Goal: Task Accomplishment & Management: Manage account settings

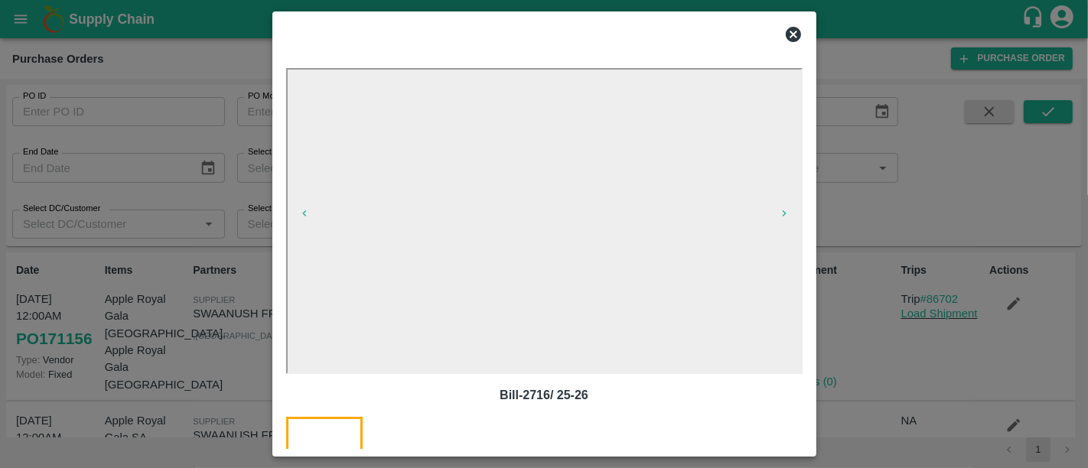
scroll to position [79, 0]
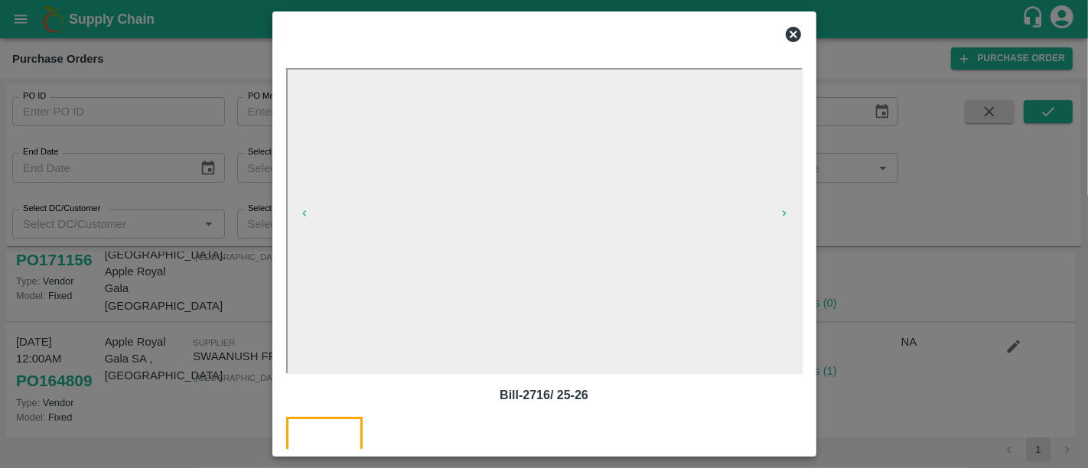
click at [796, 39] on icon at bounding box center [793, 34] width 15 height 15
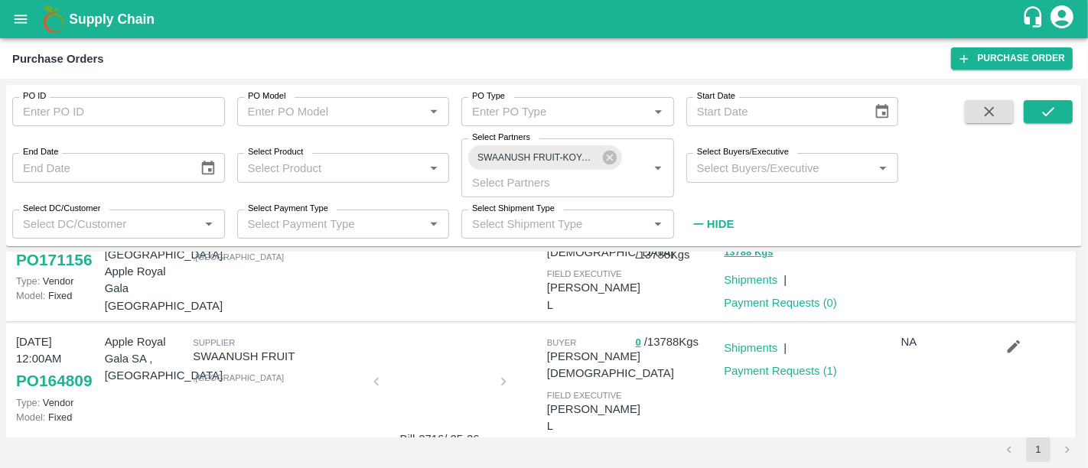
click at [104, 24] on b "Supply Chain" at bounding box center [112, 18] width 86 height 15
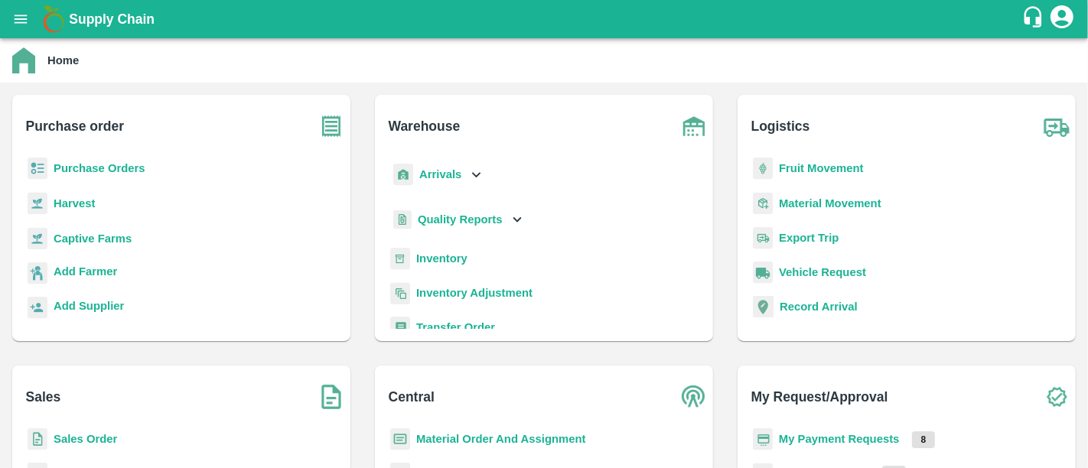
click at [878, 440] on b "My Payment Requests" at bounding box center [839, 439] width 121 height 12
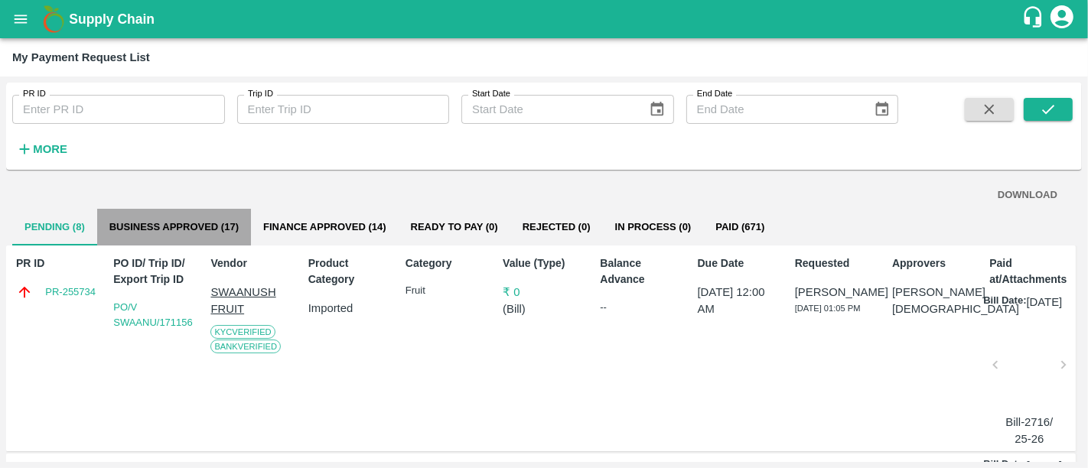
click at [212, 210] on button "Business Approved (17)" at bounding box center [174, 227] width 154 height 37
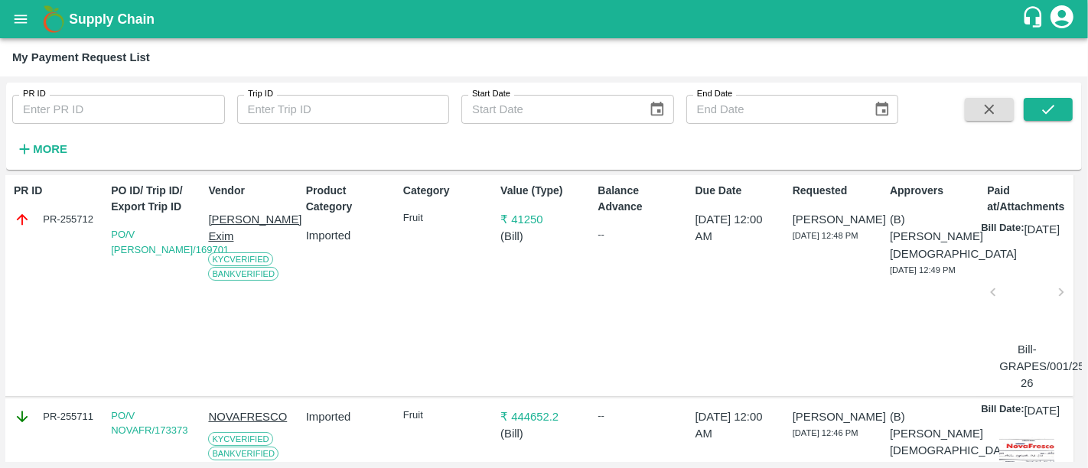
scroll to position [52, 2]
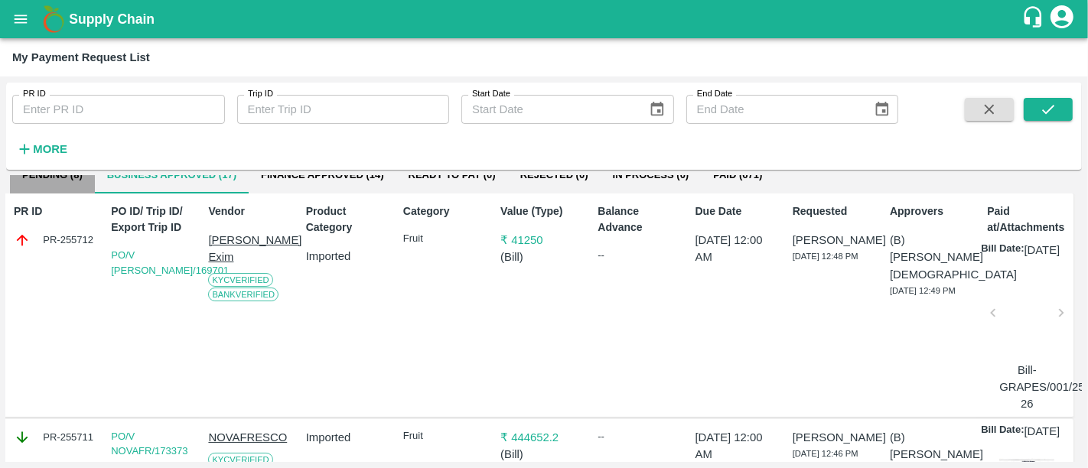
click at [78, 187] on button "Pending (8)" at bounding box center [52, 175] width 85 height 37
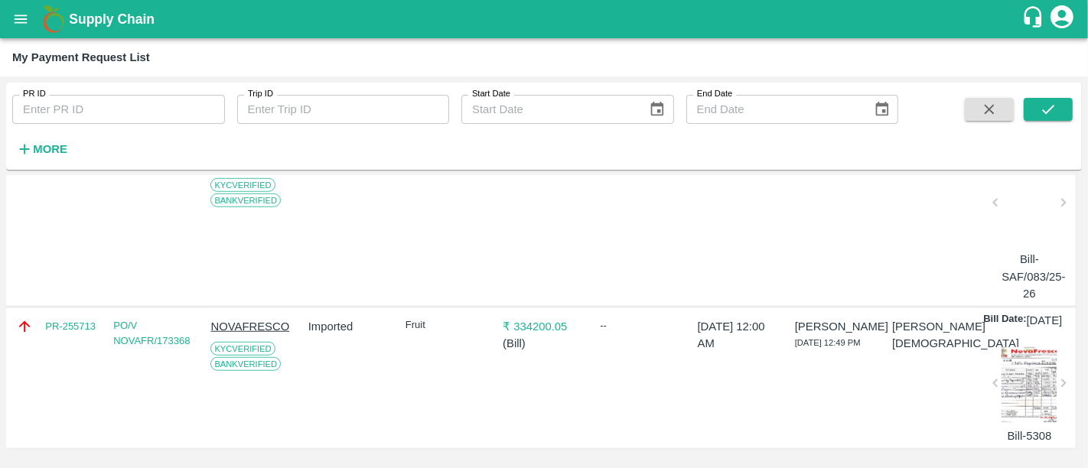
scroll to position [1255, 0]
click at [530, 318] on p "₹ 334200.05" at bounding box center [544, 326] width 83 height 17
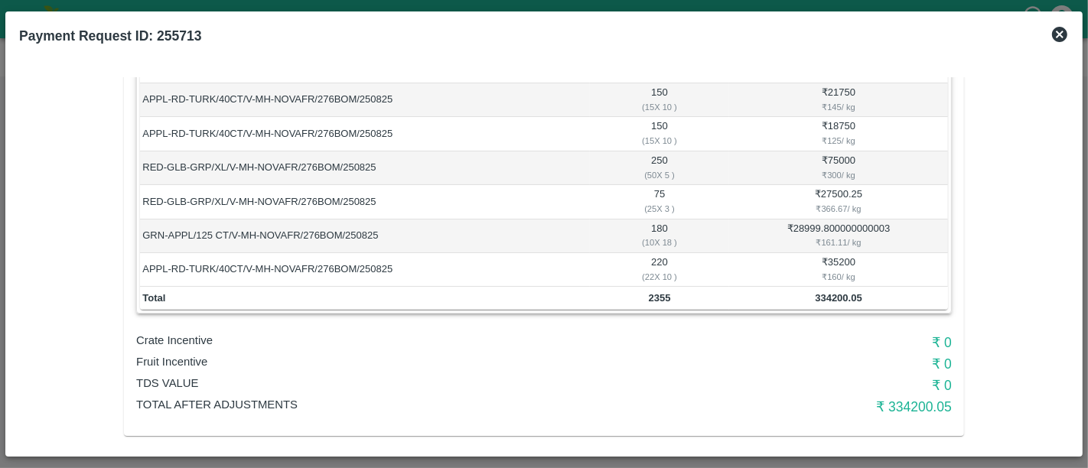
scroll to position [200, 0]
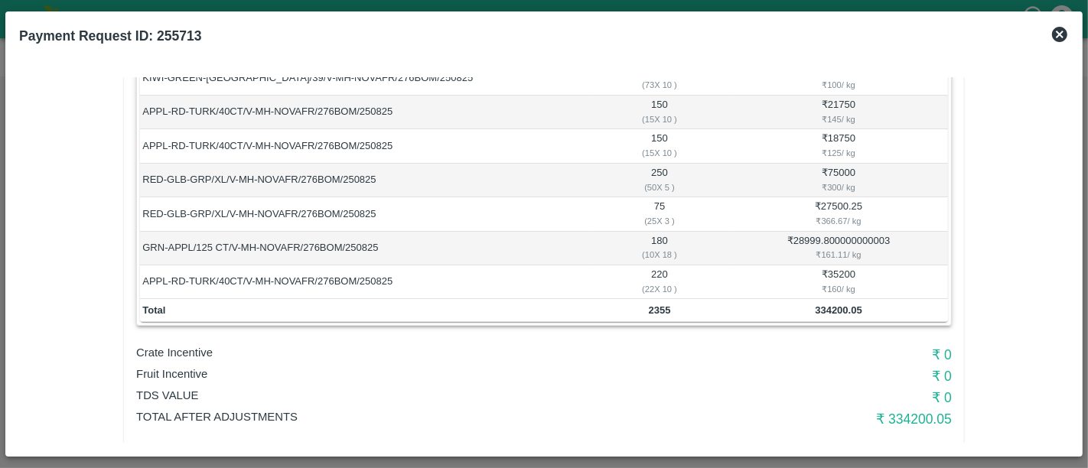
click at [1056, 36] on icon at bounding box center [1059, 34] width 15 height 15
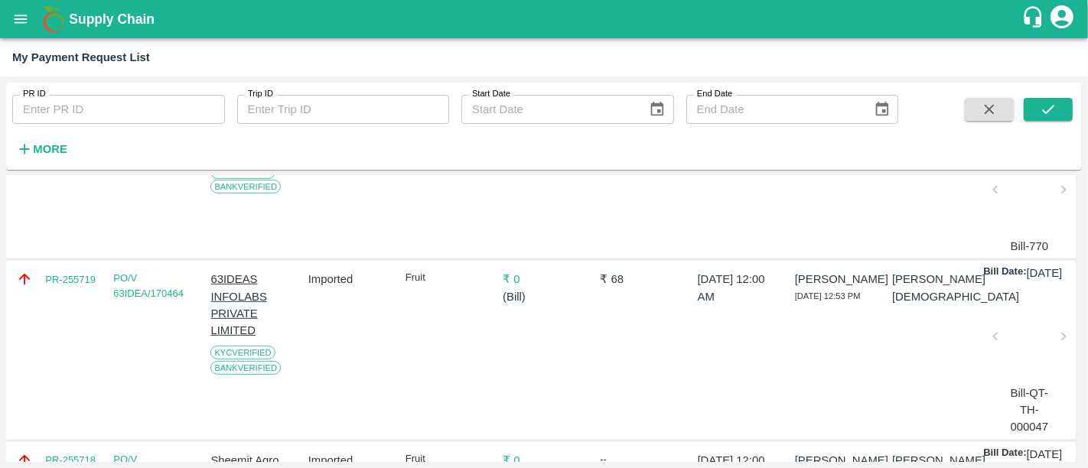
scroll to position [805, 0]
click at [505, 289] on p "₹ 0" at bounding box center [544, 280] width 83 height 17
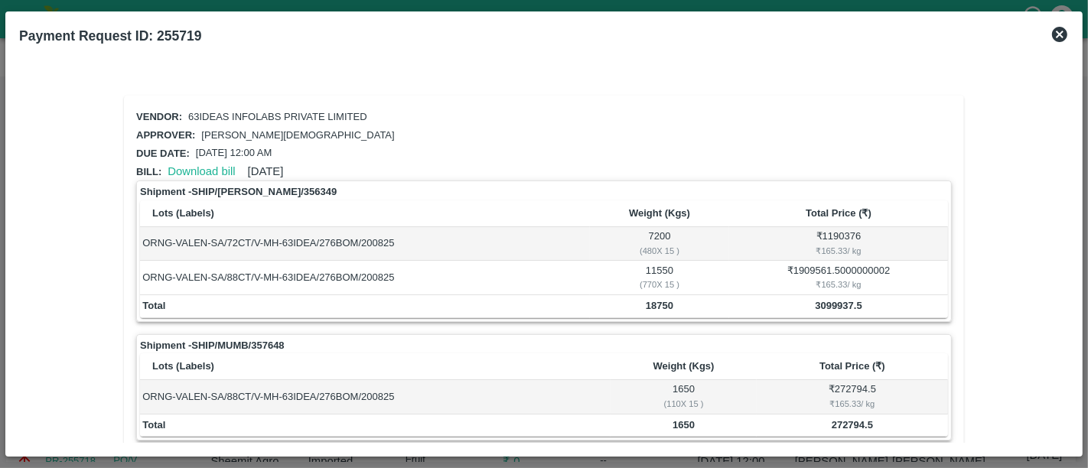
scroll to position [165, 0]
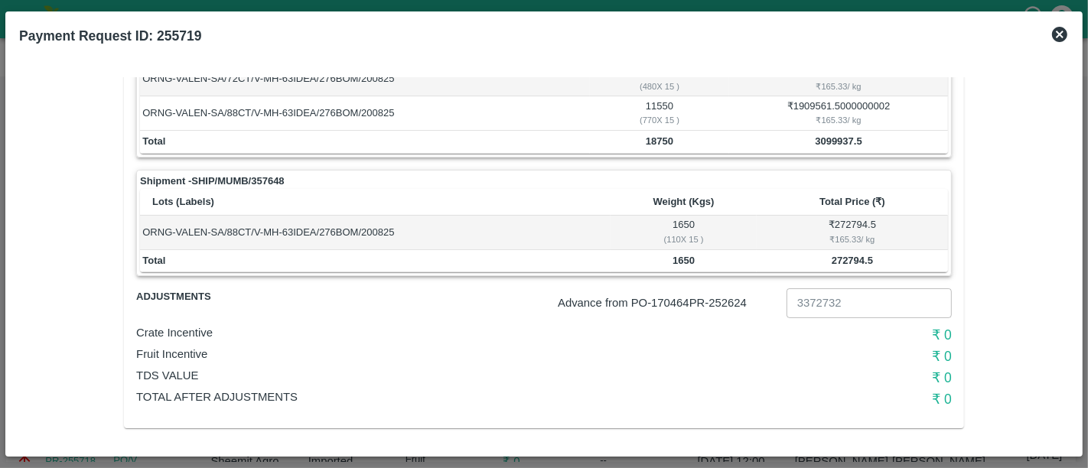
click at [1061, 34] on icon at bounding box center [1060, 34] width 18 height 18
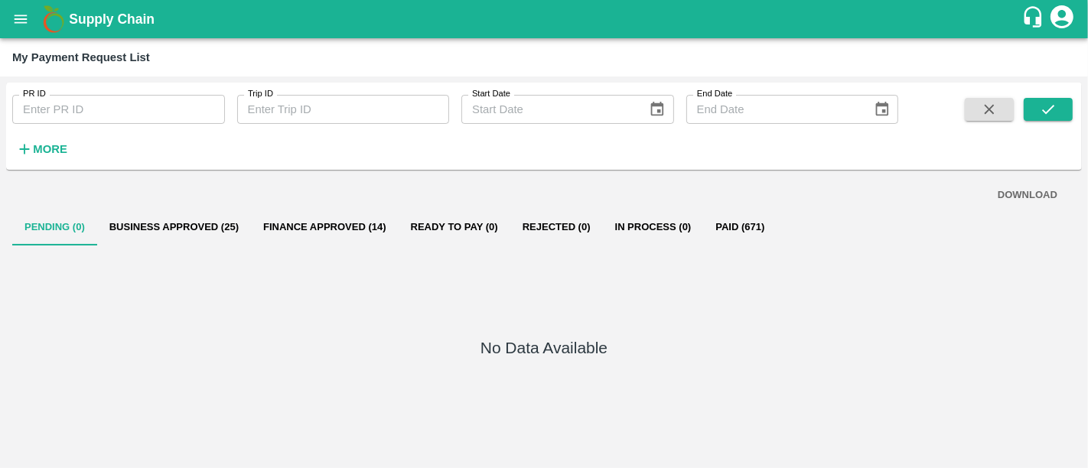
drag, startPoint x: 223, startPoint y: 246, endPoint x: 205, endPoint y: 231, distance: 22.8
click at [205, 231] on div "DOWNLOAD Pending (0) Business Approved (25) Finance Approved (14) Ready To Pay …" at bounding box center [544, 319] width 1076 height 286
click at [205, 231] on button "Business Approved (25)" at bounding box center [174, 227] width 154 height 37
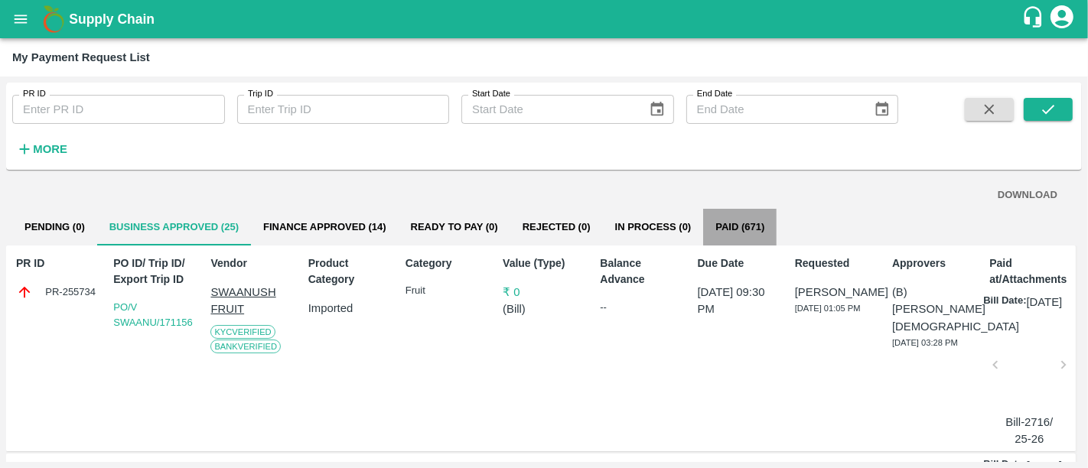
click at [721, 230] on button "Paid (671)" at bounding box center [739, 227] width 73 height 37
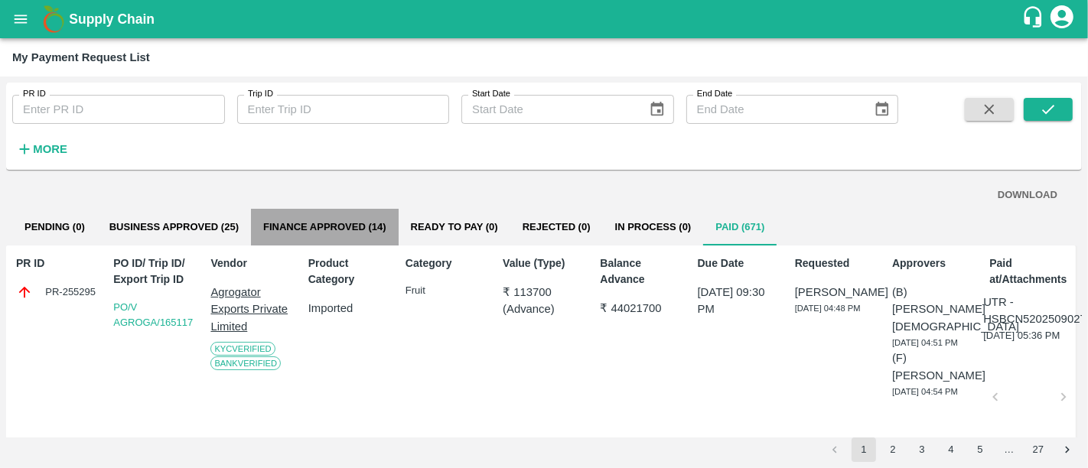
click at [367, 243] on button "Finance Approved (14)" at bounding box center [325, 227] width 148 height 37
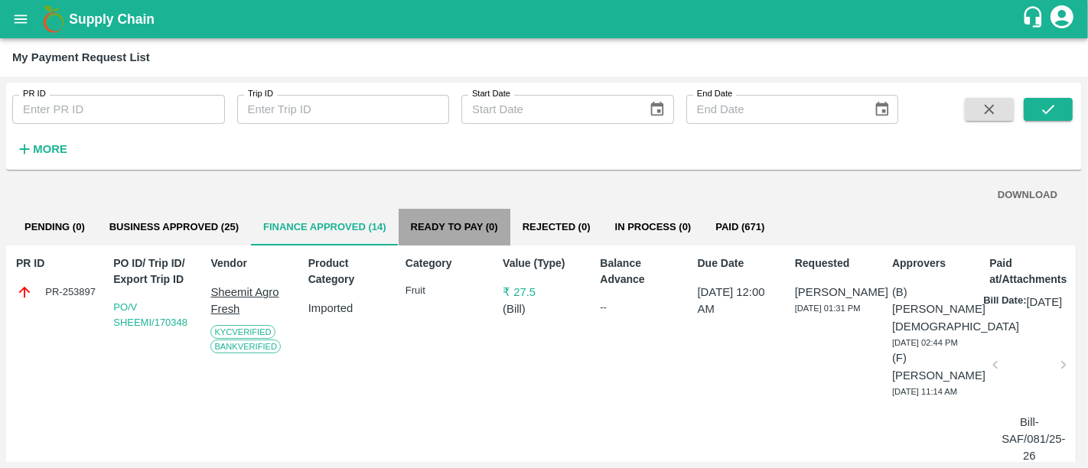
click at [494, 211] on button "Ready To Pay (0)" at bounding box center [455, 227] width 112 height 37
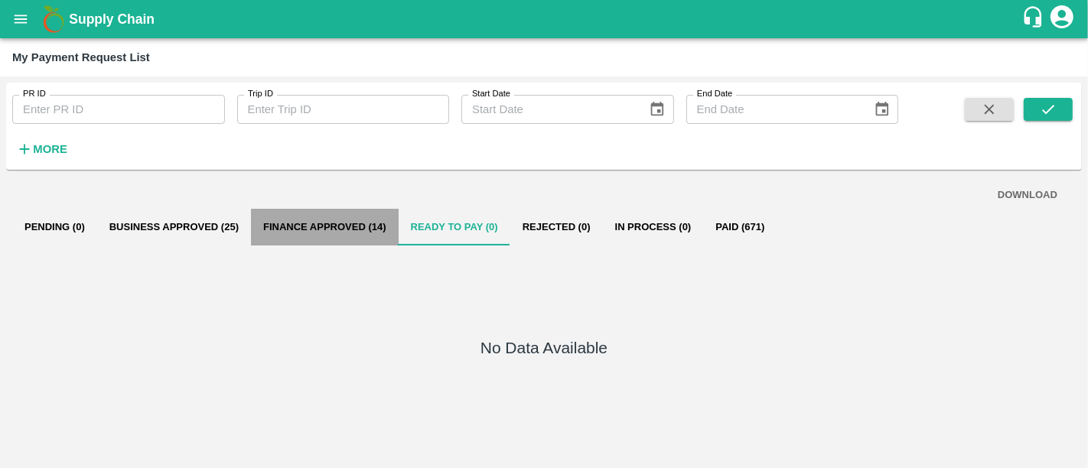
click at [383, 210] on button "Finance Approved (14)" at bounding box center [325, 227] width 148 height 37
